Goal: Task Accomplishment & Management: Manage account settings

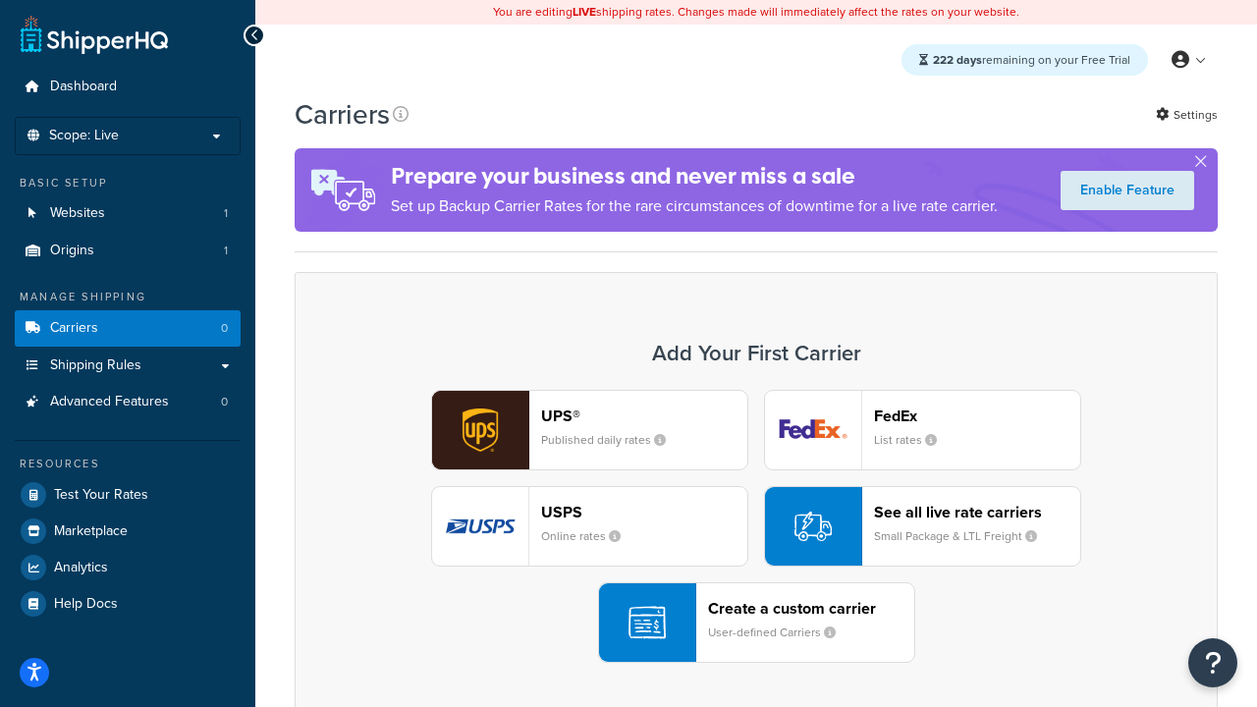
click at [756, 526] on div "UPS® Published daily rates FedEx List rates USPS Online rates See all live rate…" at bounding box center [756, 526] width 882 height 273
click at [977, 415] on header "FedEx" at bounding box center [977, 416] width 206 height 19
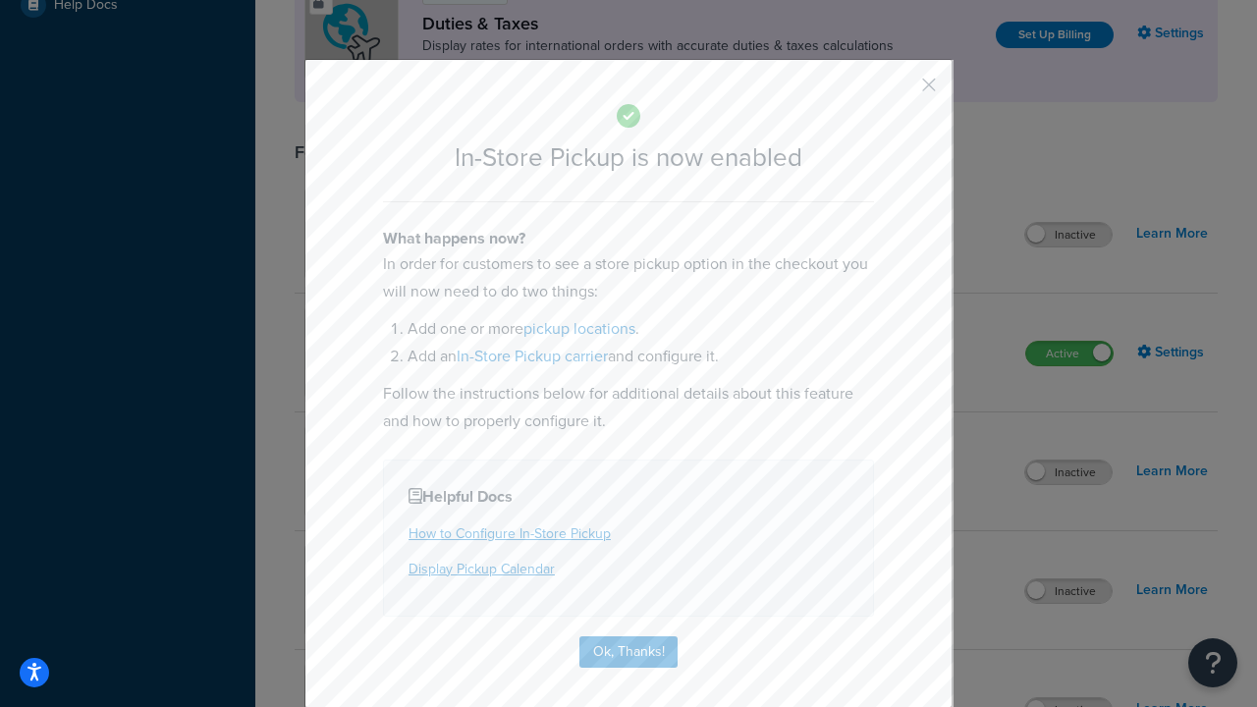
click at [899, 91] on button "button" at bounding box center [899, 91] width 5 height 5
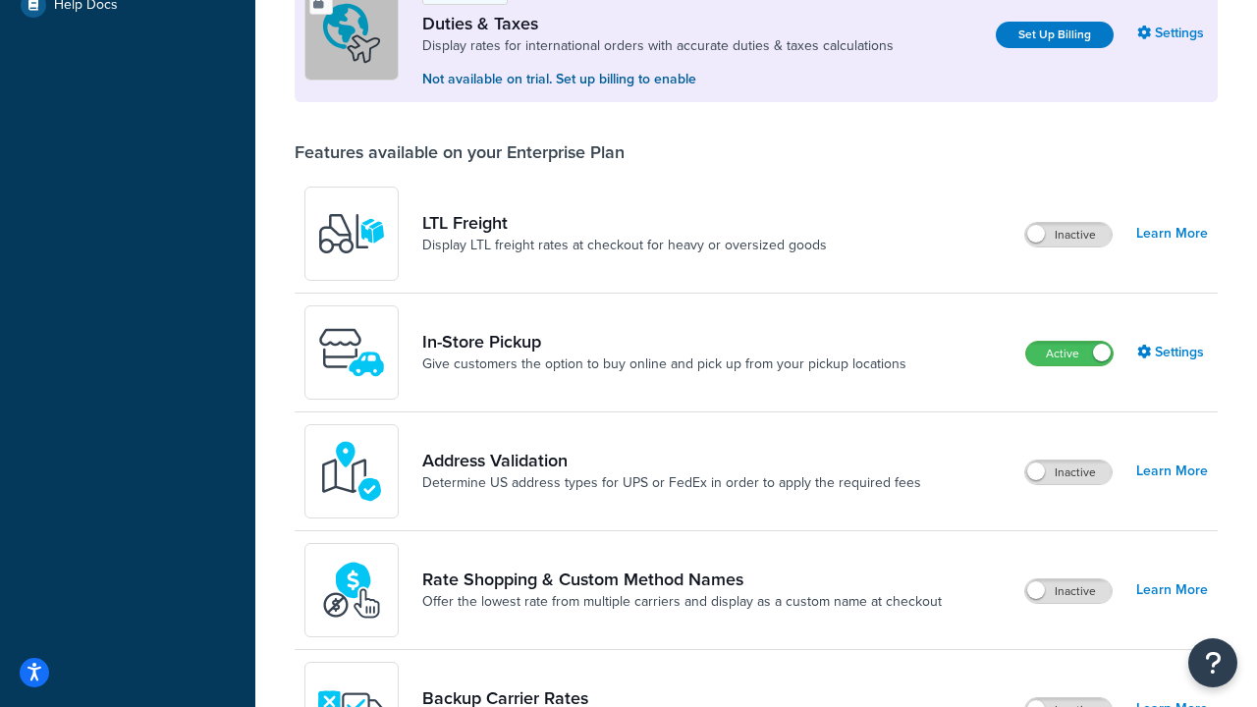
scroll to position [599, 0]
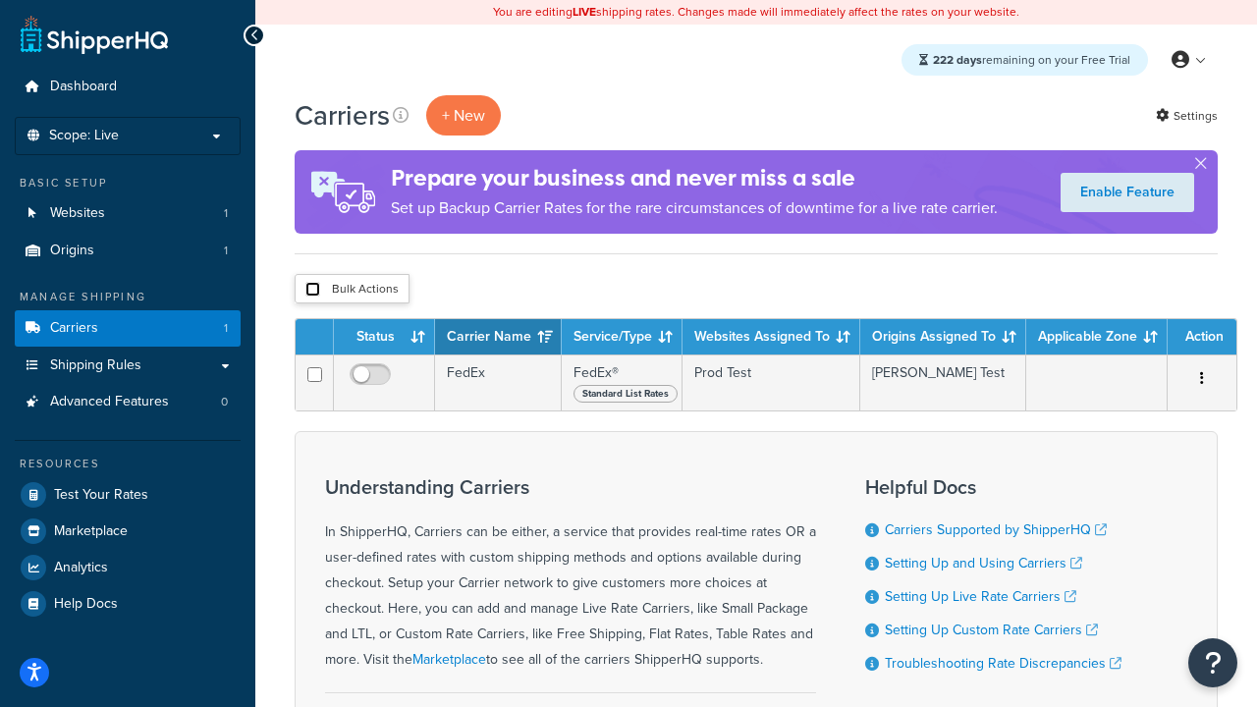
click at [312, 290] on input "checkbox" at bounding box center [312, 289] width 15 height 15
checkbox input "true"
click at [0, 0] on button "Delete" at bounding box center [0, 0] width 0 height 0
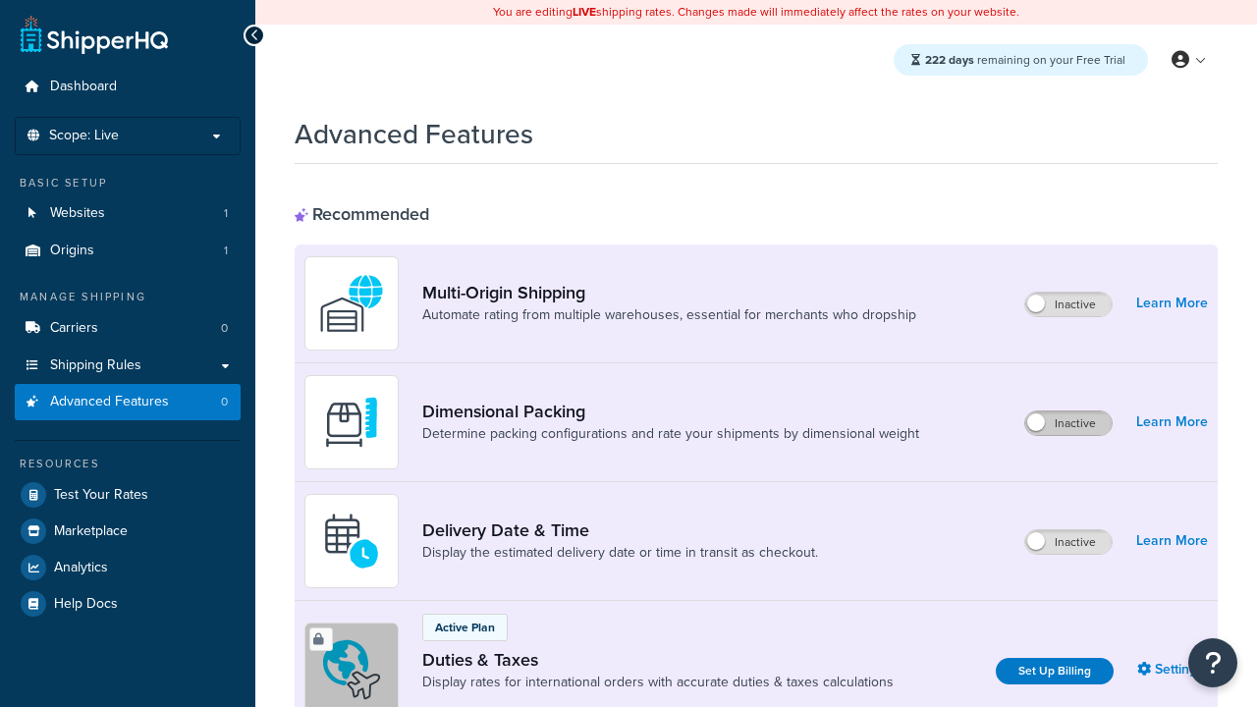
click at [1068, 423] on label "Inactive" at bounding box center [1068, 423] width 86 height 24
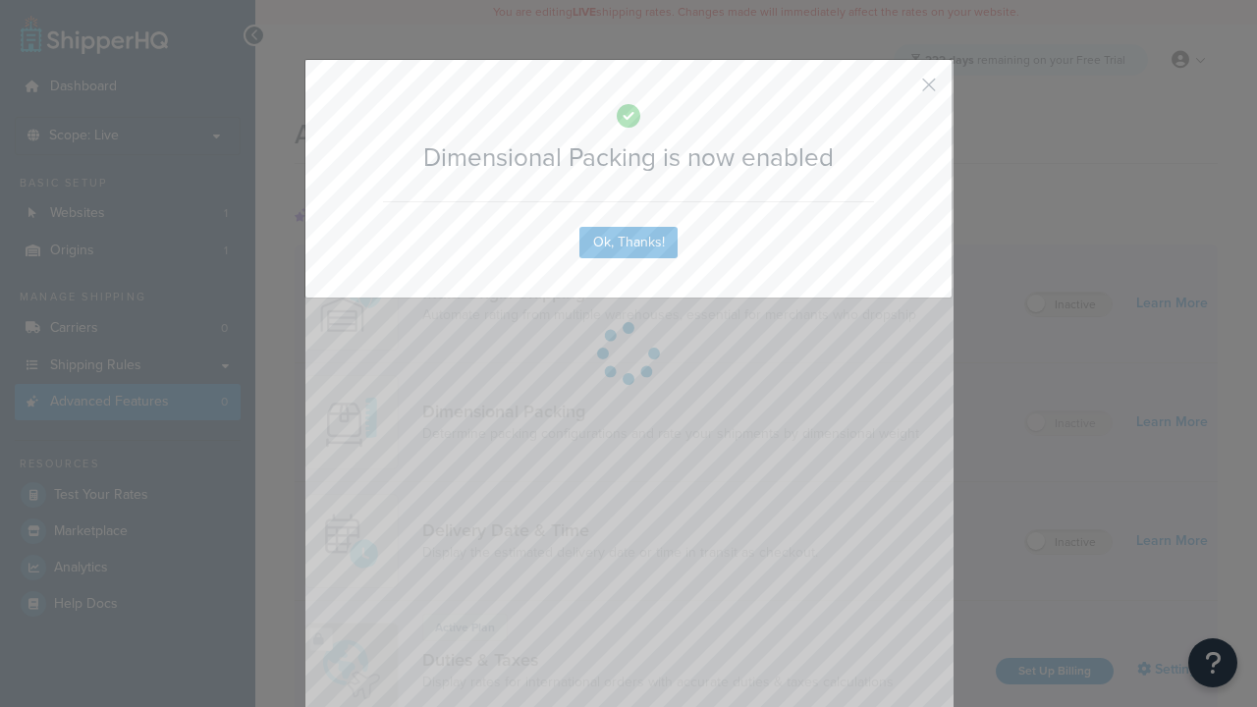
click at [899, 89] on button "button" at bounding box center [899, 91] width 5 height 5
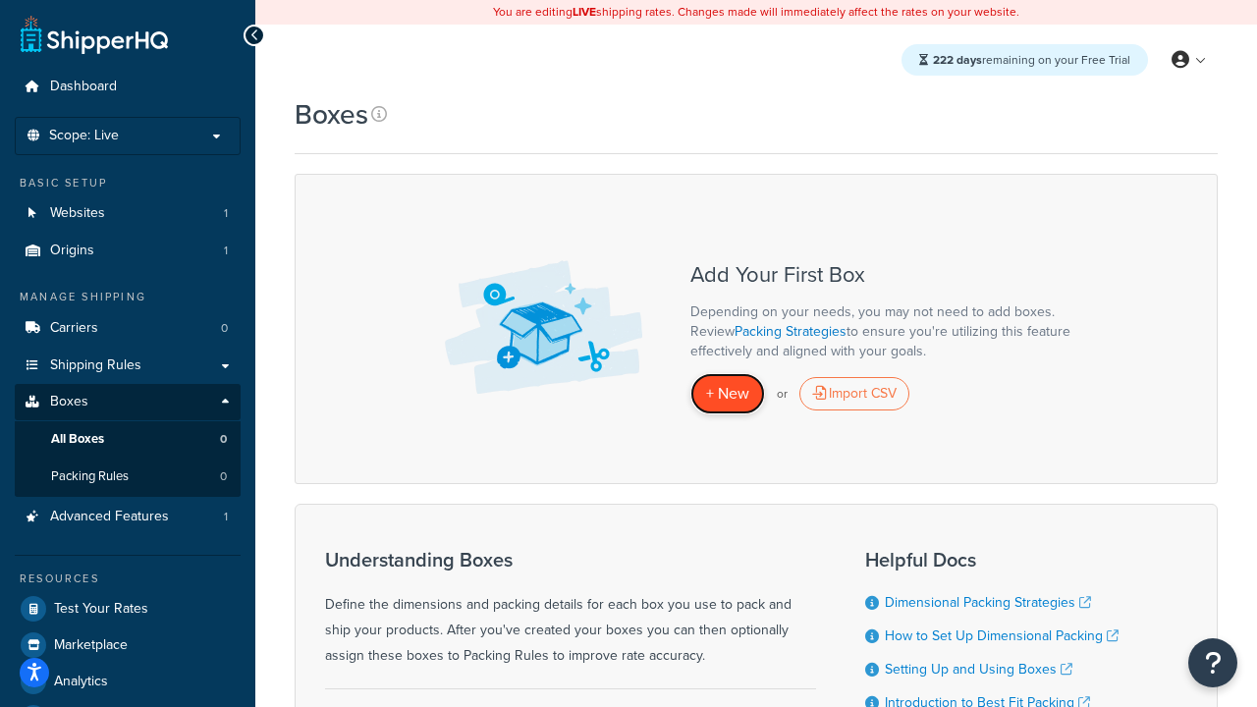
click at [728, 394] on span "+ New" at bounding box center [727, 393] width 43 height 23
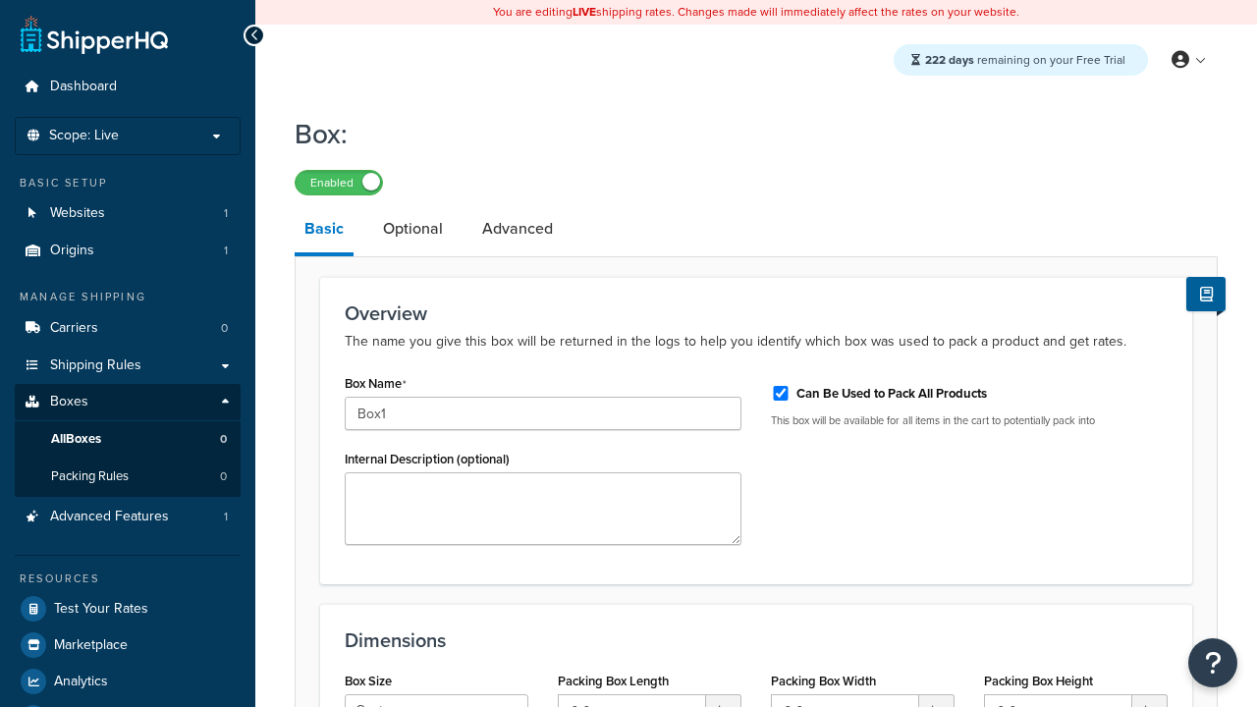
select select "usps_small"
type input "8.5"
type input "5"
type input "1.5"
type input "Box1"
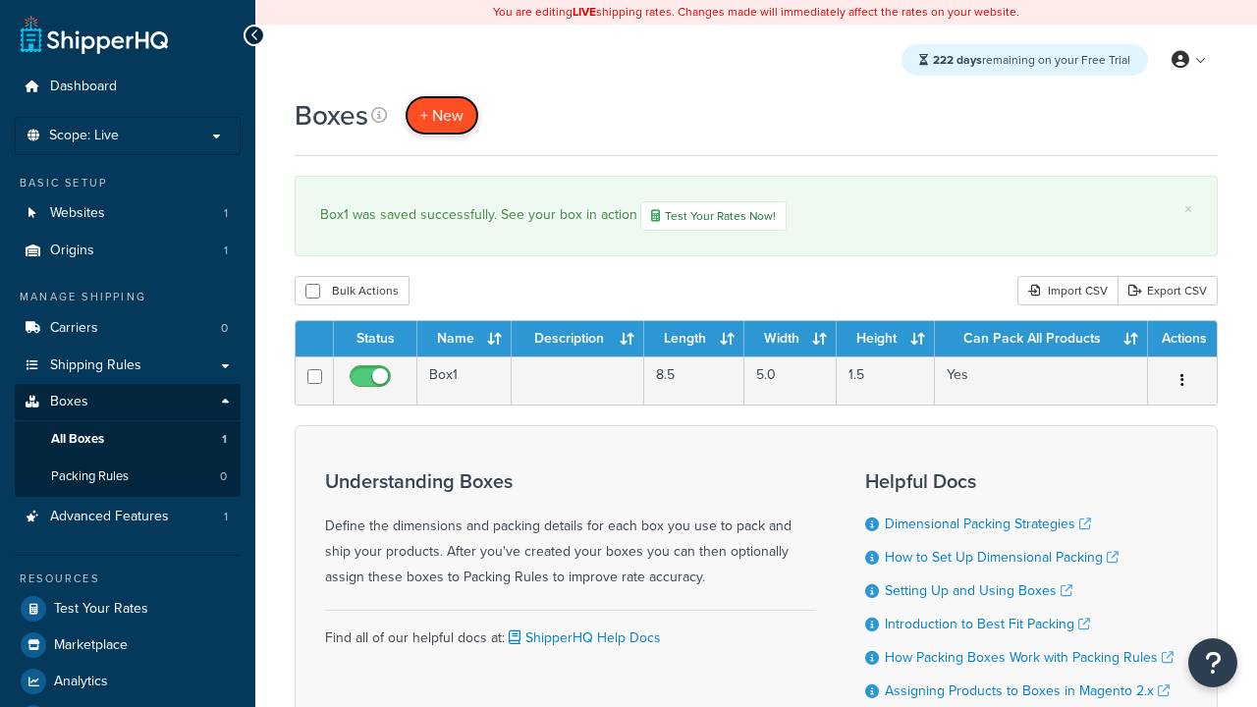
click at [442, 115] on span "+ New" at bounding box center [441, 115] width 43 height 23
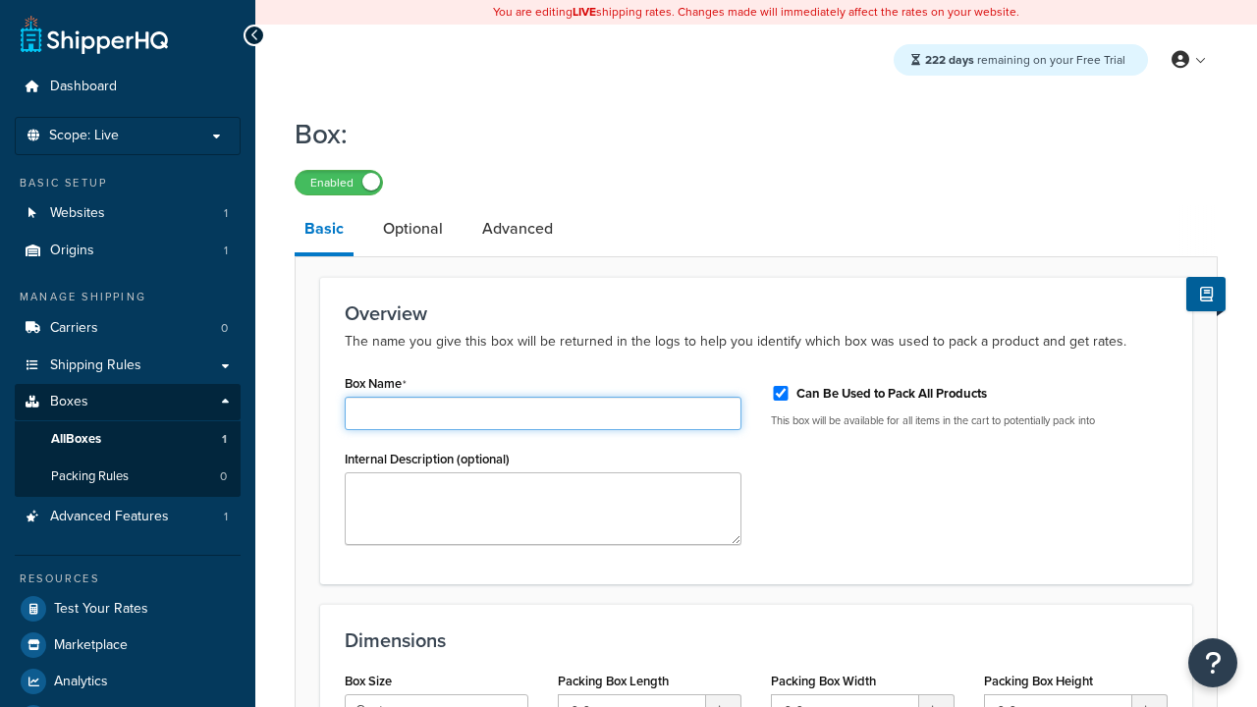
type input "Box2"
select select "usps_small"
type input "8.5"
type input "5"
type input "1.5"
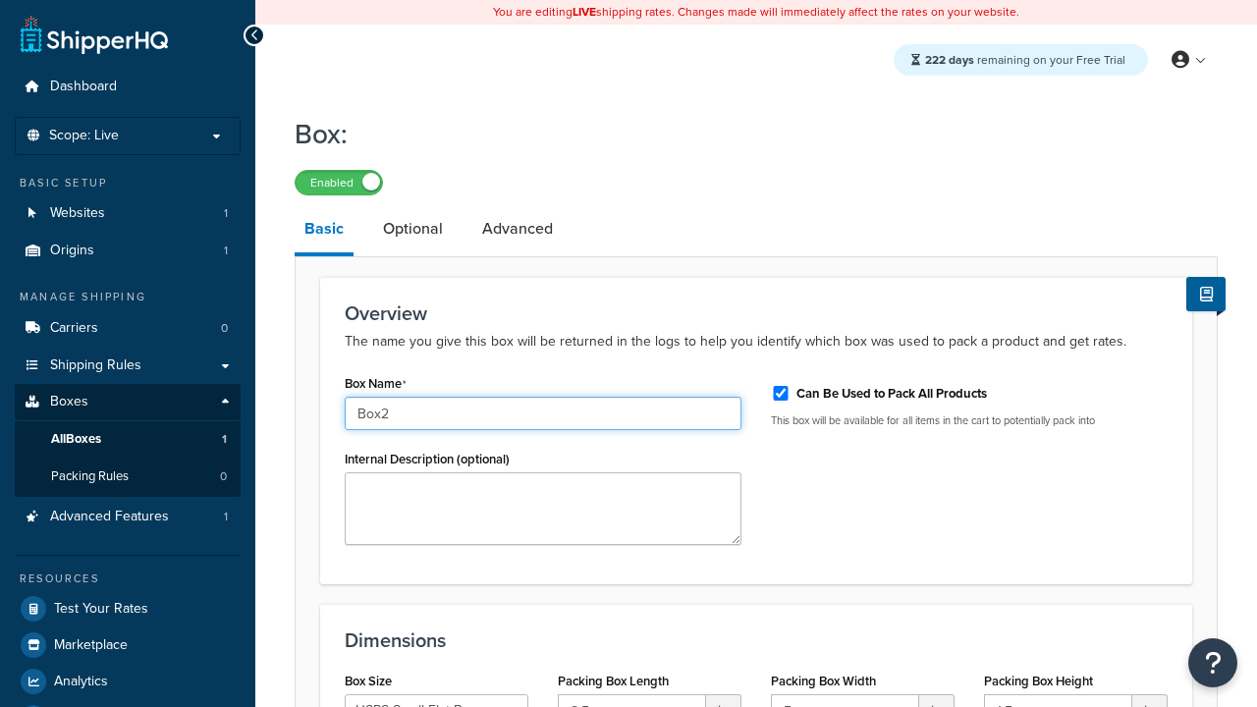
type input "Box2"
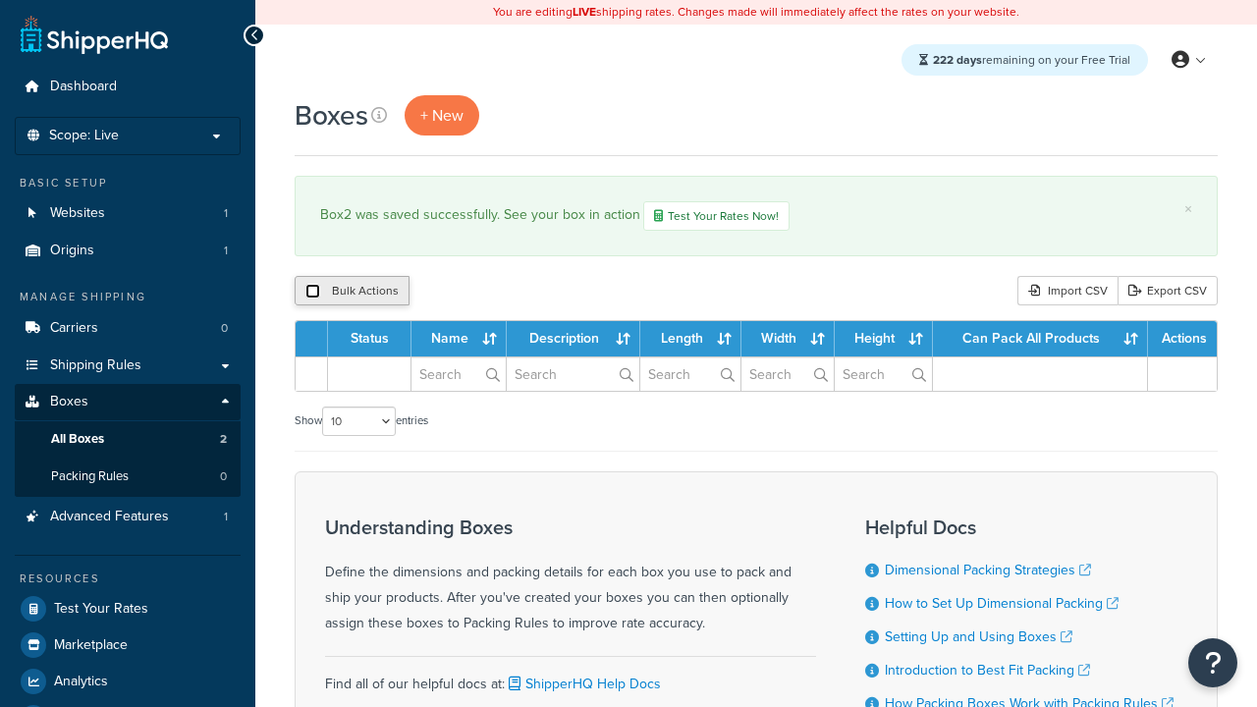
click at [312, 293] on input "checkbox" at bounding box center [312, 291] width 15 height 15
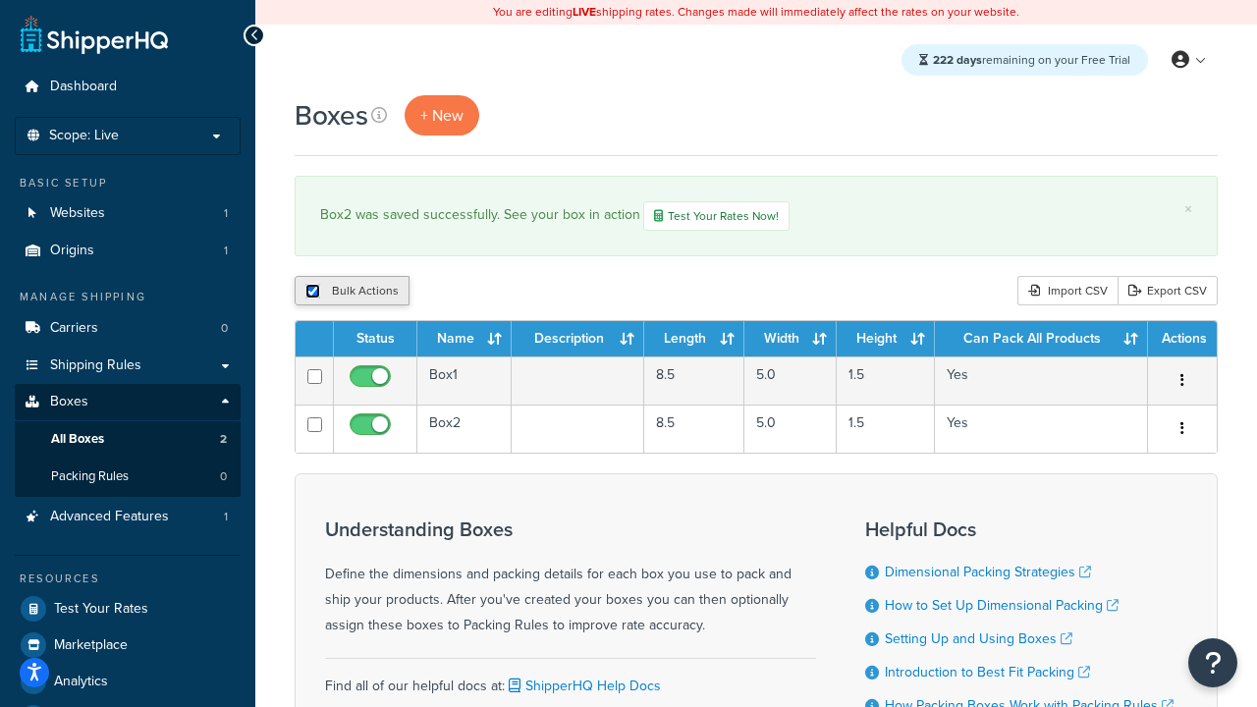
click at [312, 293] on input "checkbox" at bounding box center [312, 291] width 15 height 15
checkbox input "false"
click at [312, 293] on input "checkbox" at bounding box center [312, 291] width 15 height 15
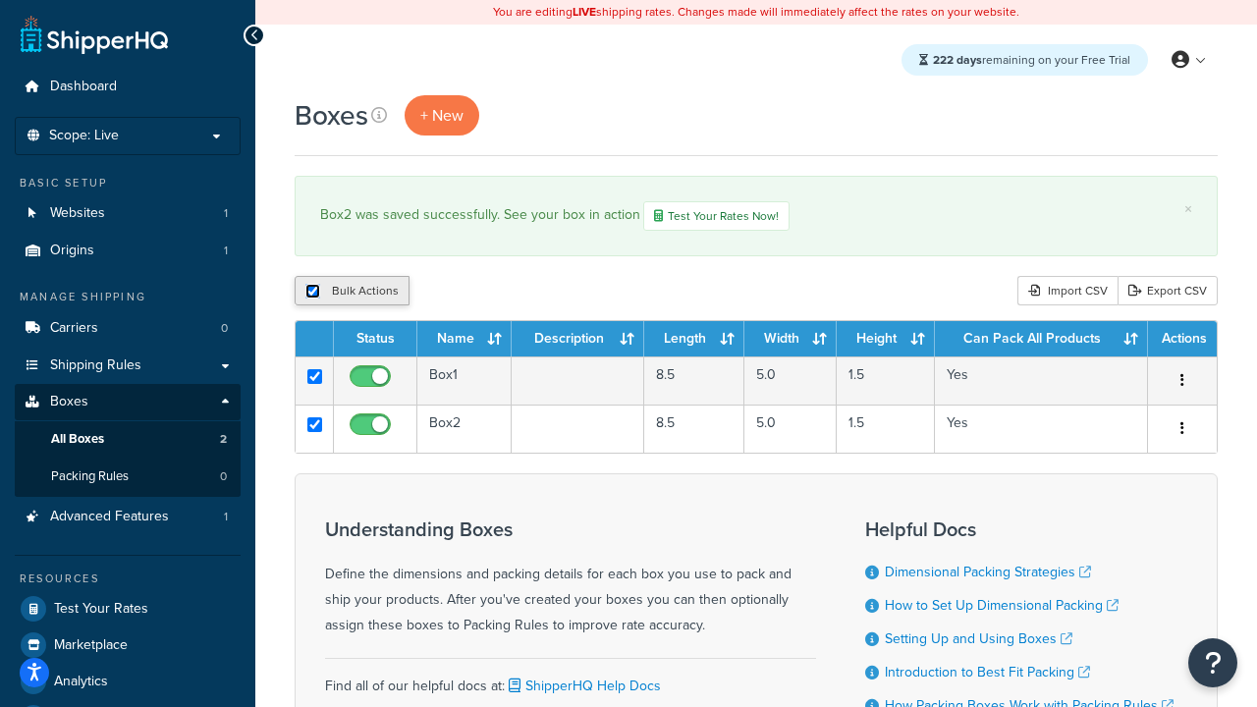
checkbox input "true"
click at [451, 293] on button "Duplicate" at bounding box center [449, 290] width 82 height 29
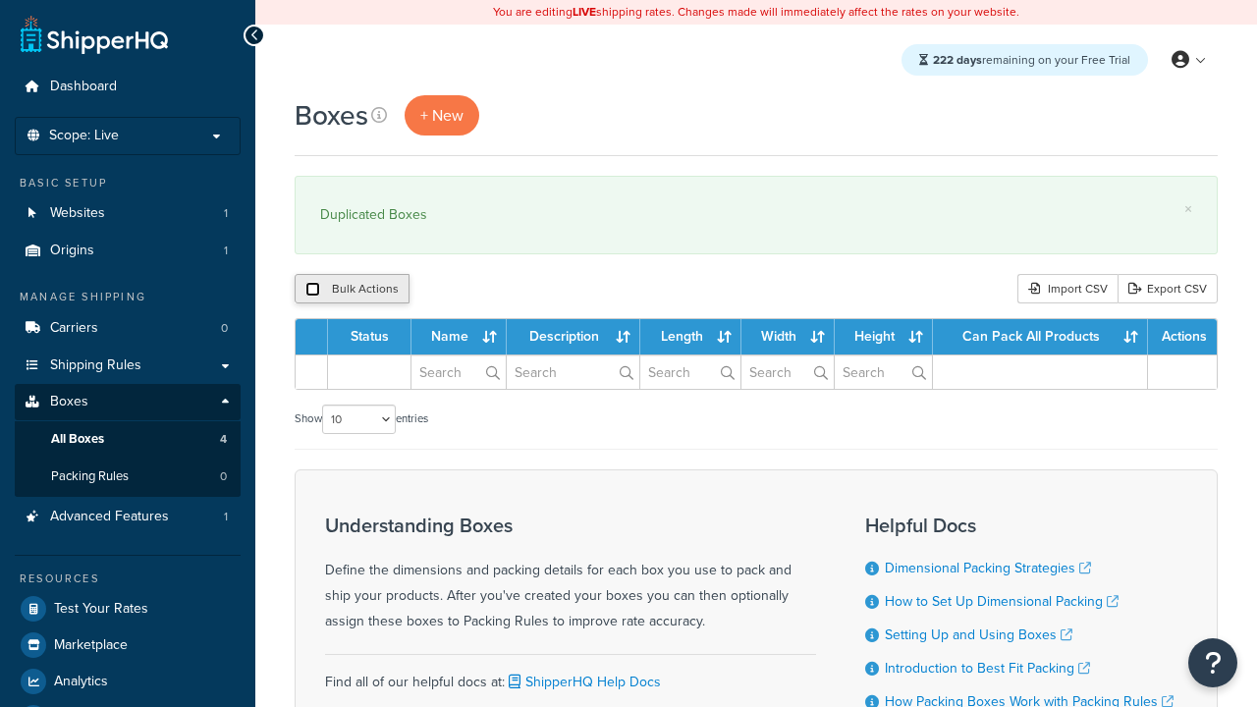
click at [312, 290] on input "checkbox" at bounding box center [312, 289] width 15 height 15
checkbox input "true"
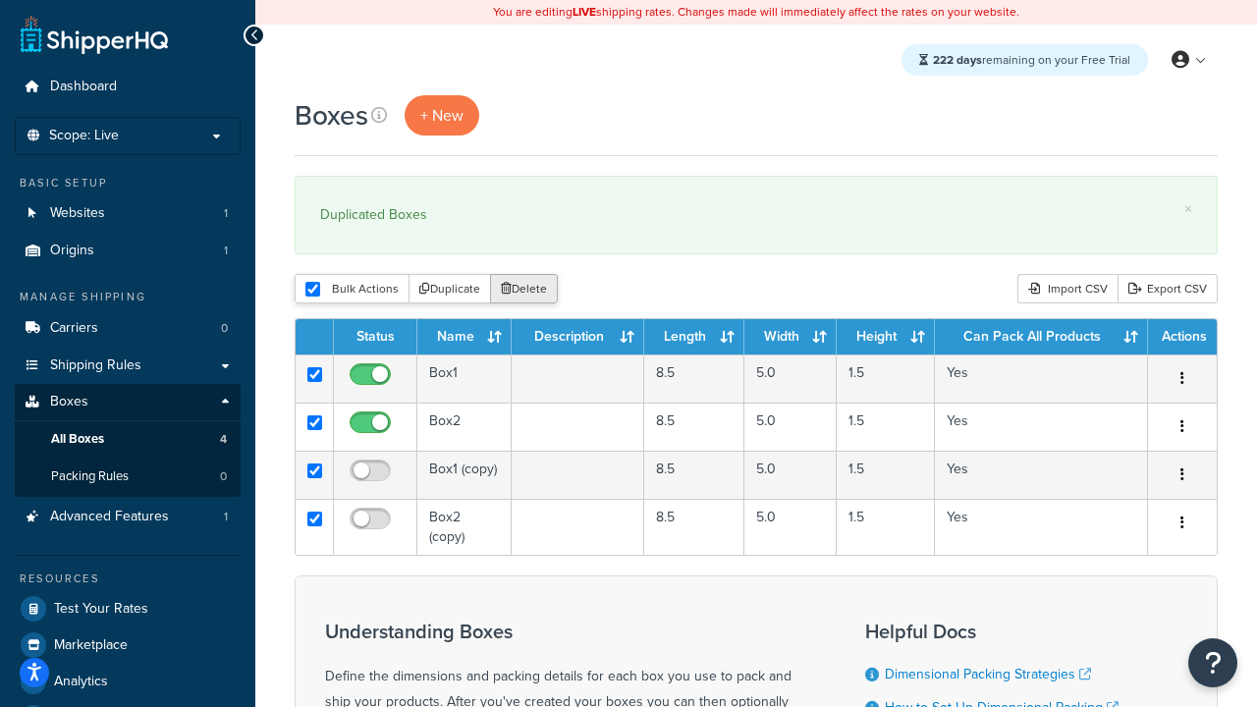
click at [528, 290] on button "Delete" at bounding box center [524, 288] width 68 height 29
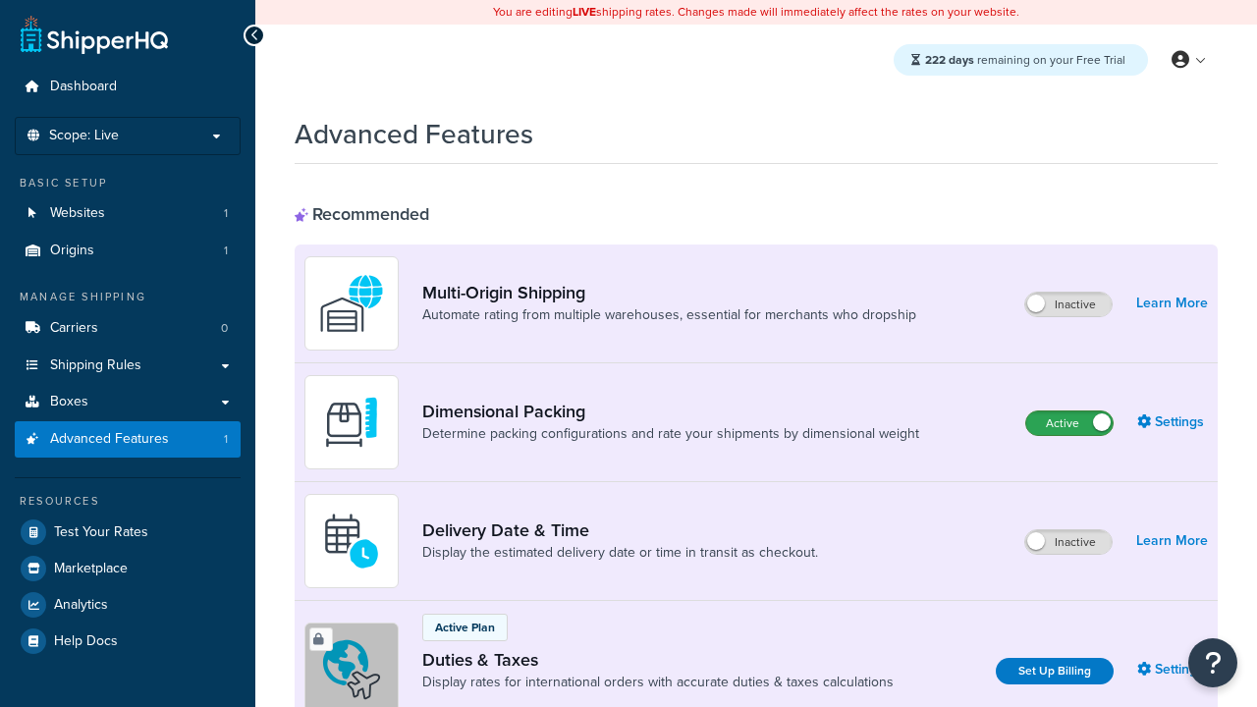
click at [1069, 423] on label "Active" at bounding box center [1069, 423] width 86 height 24
